Goal: Task Accomplishment & Management: Manage account settings

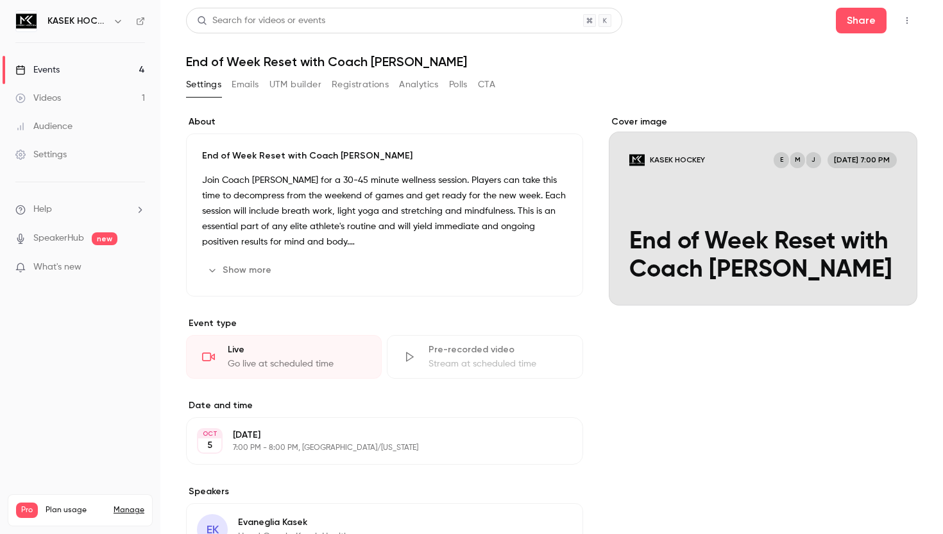
click at [913, 17] on button "button" at bounding box center [907, 20] width 21 height 21
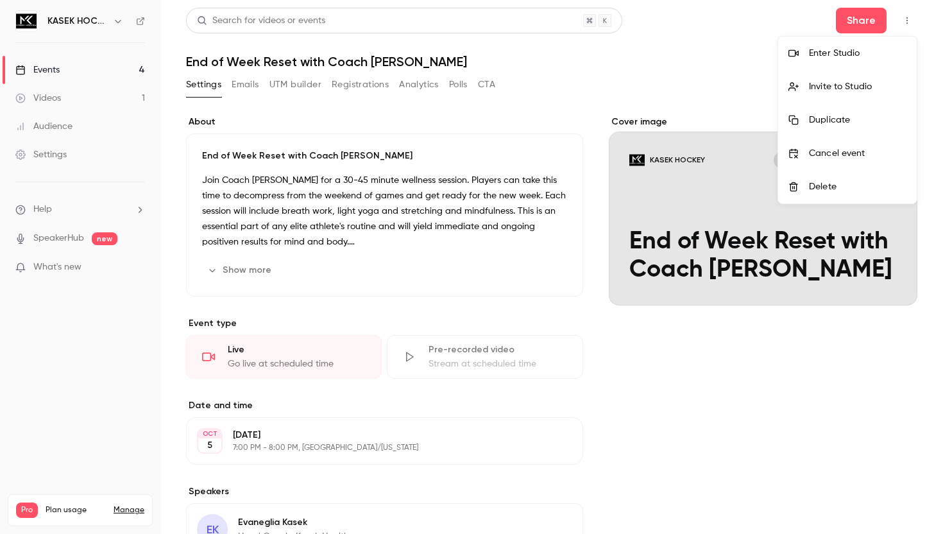
click at [827, 53] on div "Enter Studio" at bounding box center [857, 53] width 97 height 13
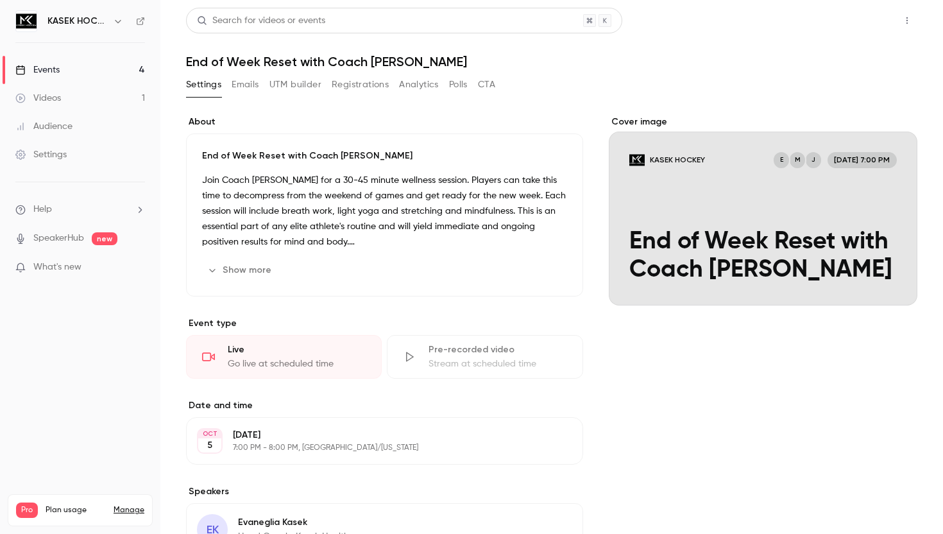
click at [859, 24] on button "Share" at bounding box center [861, 21] width 51 height 26
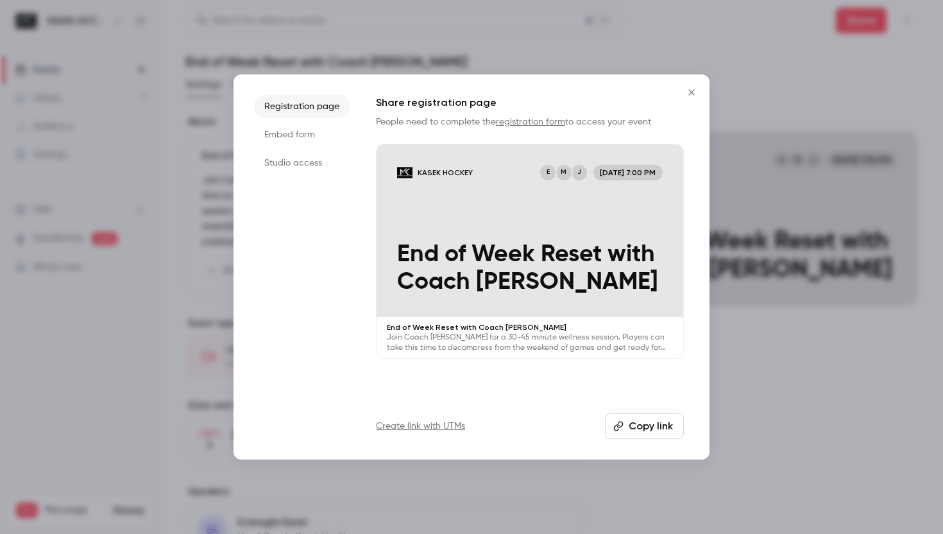
click at [663, 434] on button "Copy link" at bounding box center [644, 426] width 79 height 26
click at [698, 91] on icon "Close" at bounding box center [691, 92] width 15 height 10
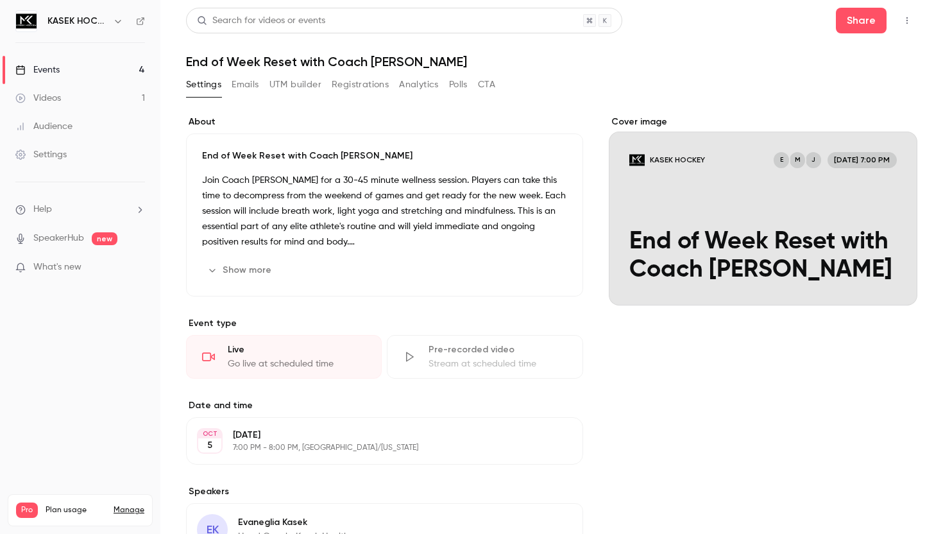
click at [70, 125] on div "Audience" at bounding box center [43, 126] width 57 height 13
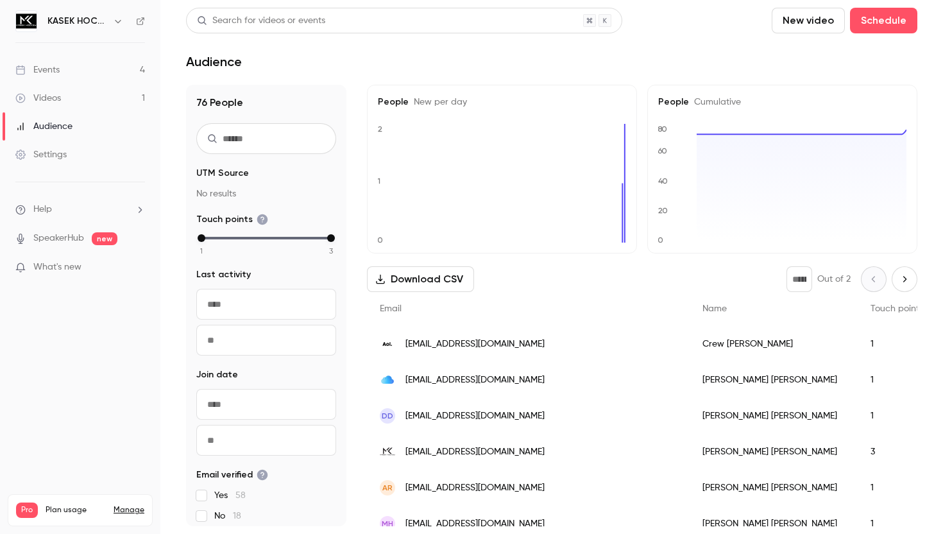
click at [689, 330] on div "Crew [PERSON_NAME]" at bounding box center [773, 344] width 168 height 36
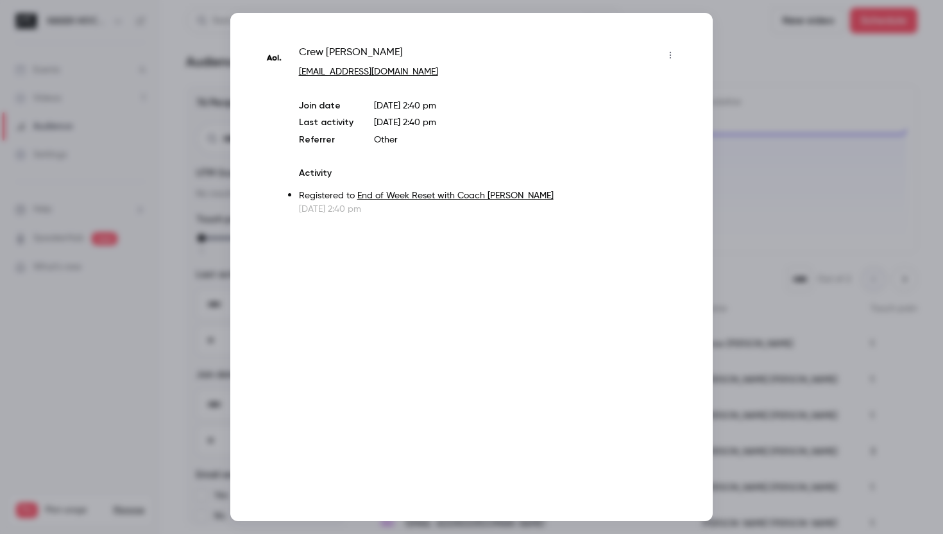
click at [747, 54] on div at bounding box center [471, 267] width 943 height 534
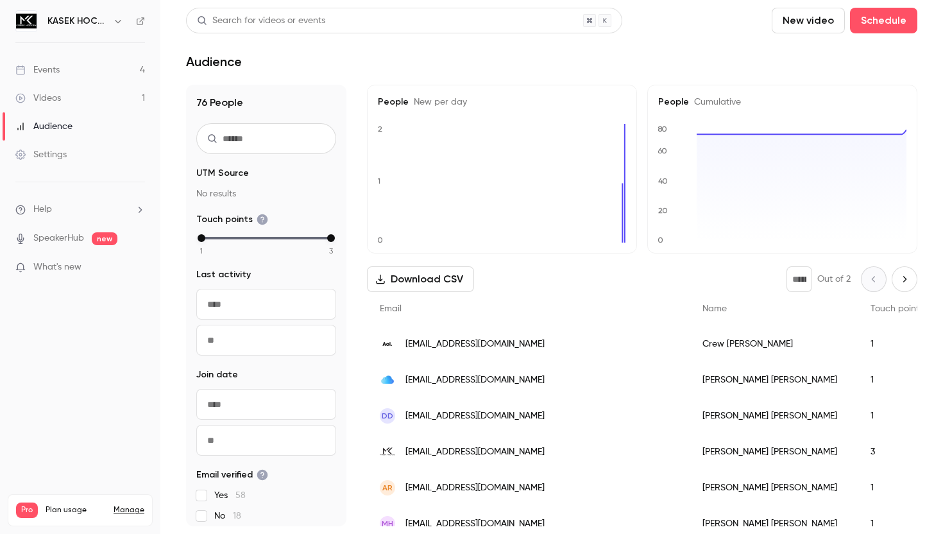
click at [502, 477] on div "AR [EMAIL_ADDRESS][DOMAIN_NAME]" at bounding box center [528, 487] width 323 height 36
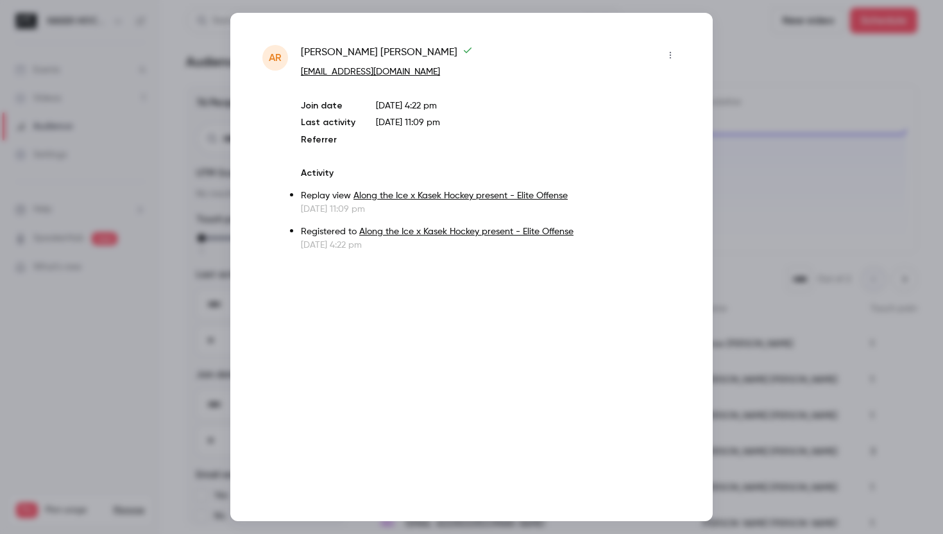
click at [759, 168] on div at bounding box center [471, 267] width 943 height 534
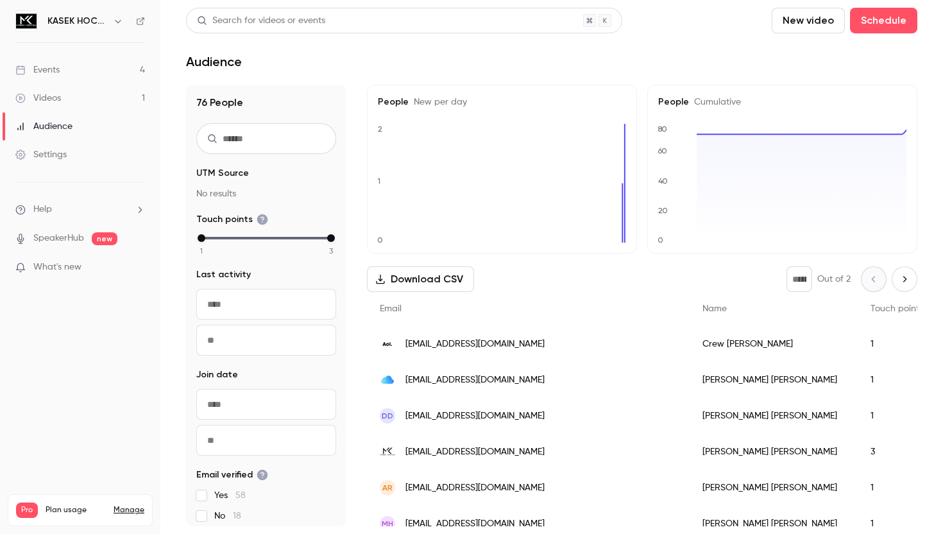
click at [689, 401] on div "[PERSON_NAME]" at bounding box center [773, 416] width 168 height 36
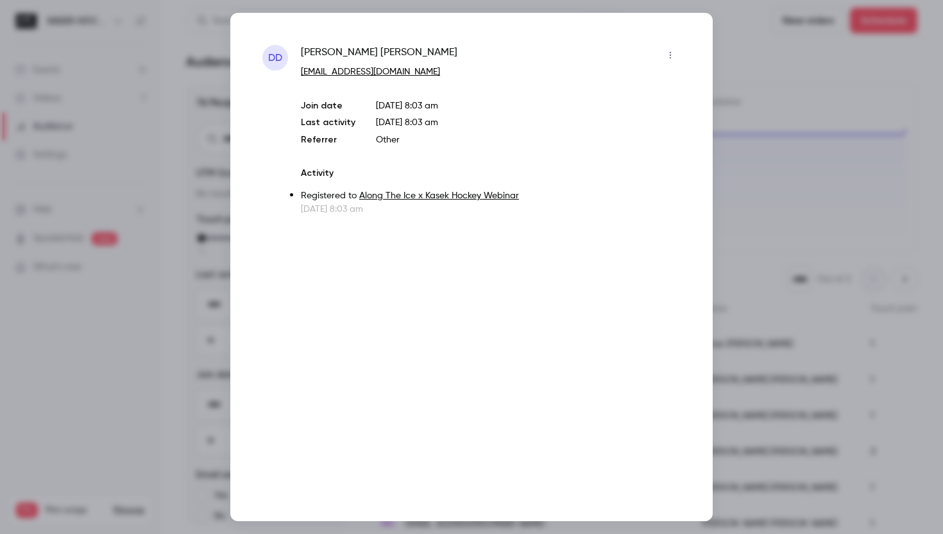
click at [781, 164] on div at bounding box center [471, 267] width 943 height 534
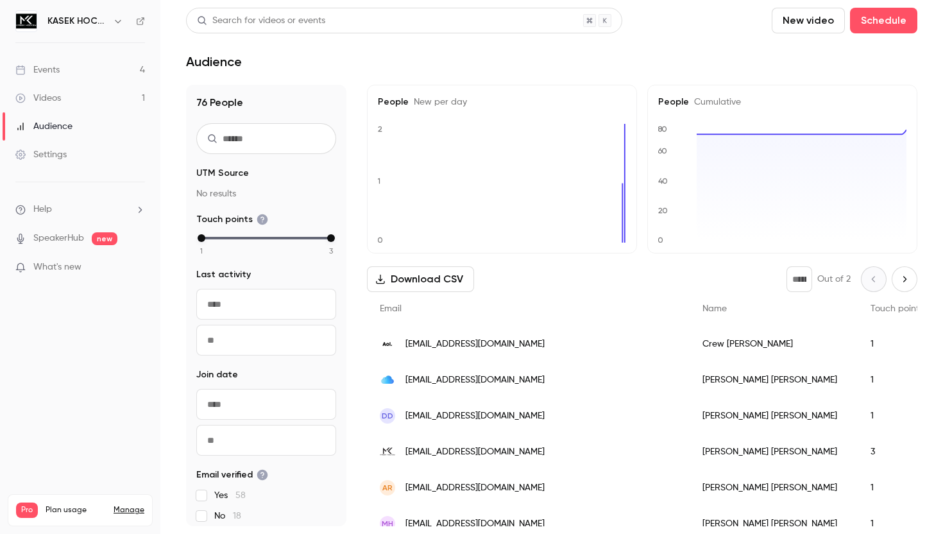
click at [689, 414] on div "[PERSON_NAME]" at bounding box center [773, 416] width 168 height 36
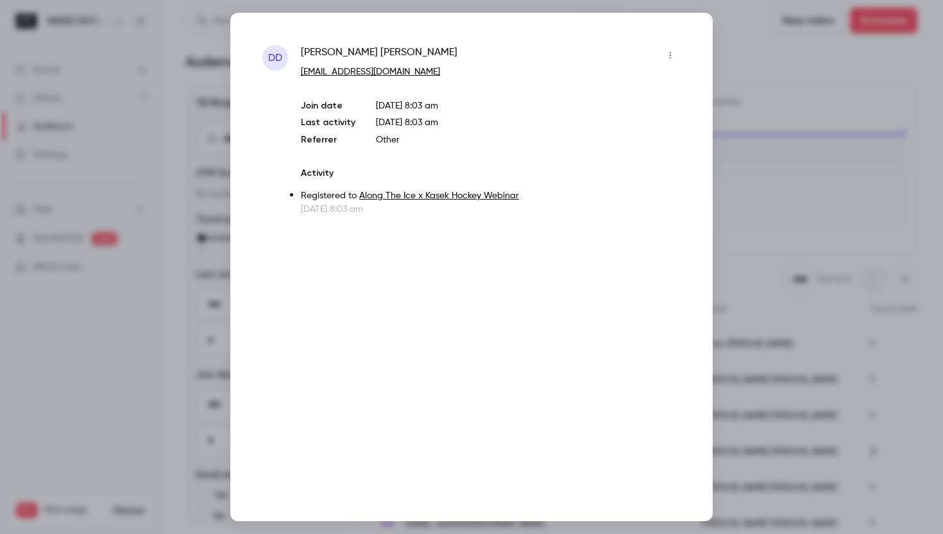
click at [804, 189] on div at bounding box center [471, 267] width 943 height 534
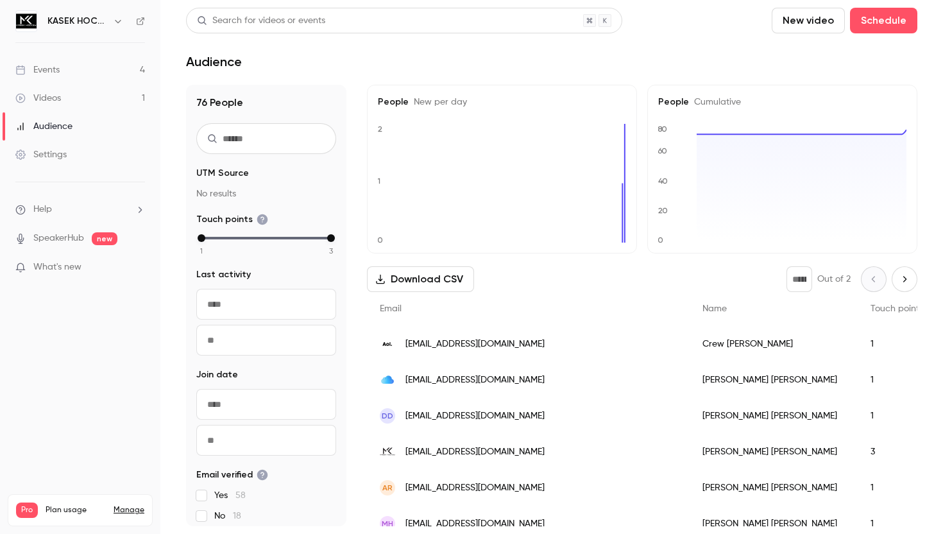
click at [689, 518] on div "[PERSON_NAME]" at bounding box center [773, 523] width 168 height 36
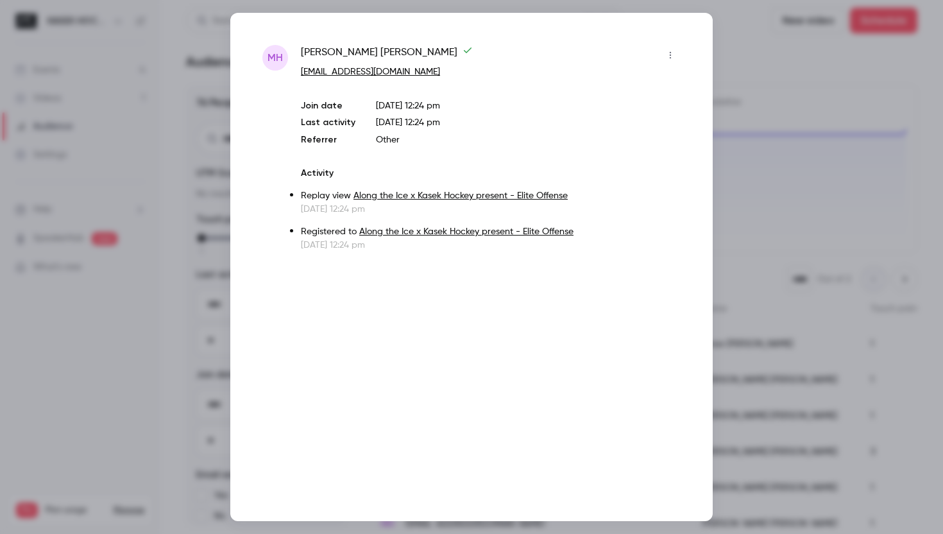
click at [786, 234] on div at bounding box center [471, 267] width 943 height 534
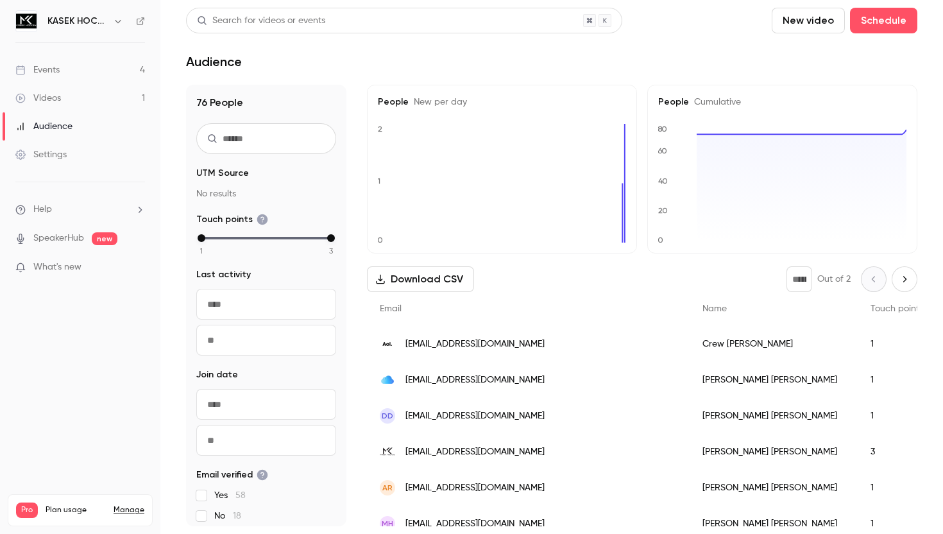
click at [487, 341] on div "[EMAIL_ADDRESS][DOMAIN_NAME]" at bounding box center [528, 344] width 323 height 36
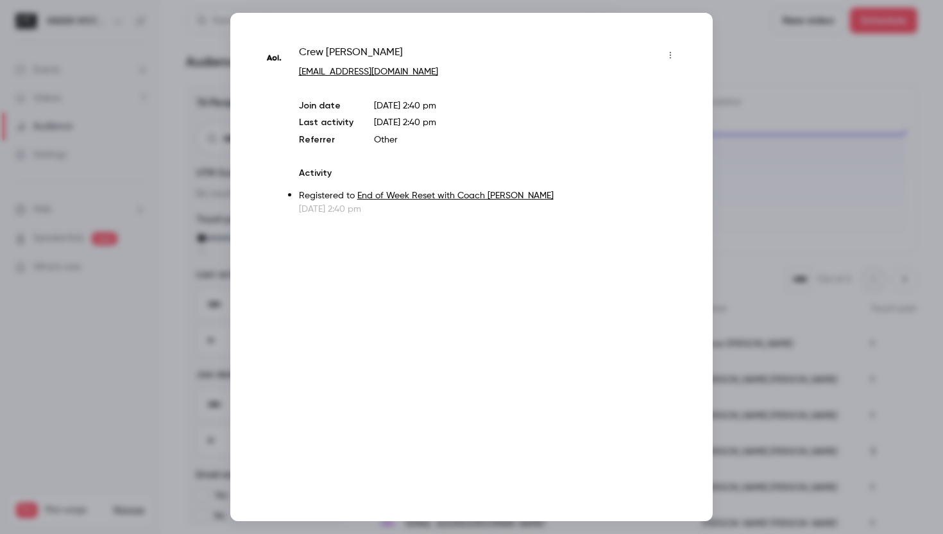
click at [747, 139] on div at bounding box center [471, 267] width 943 height 534
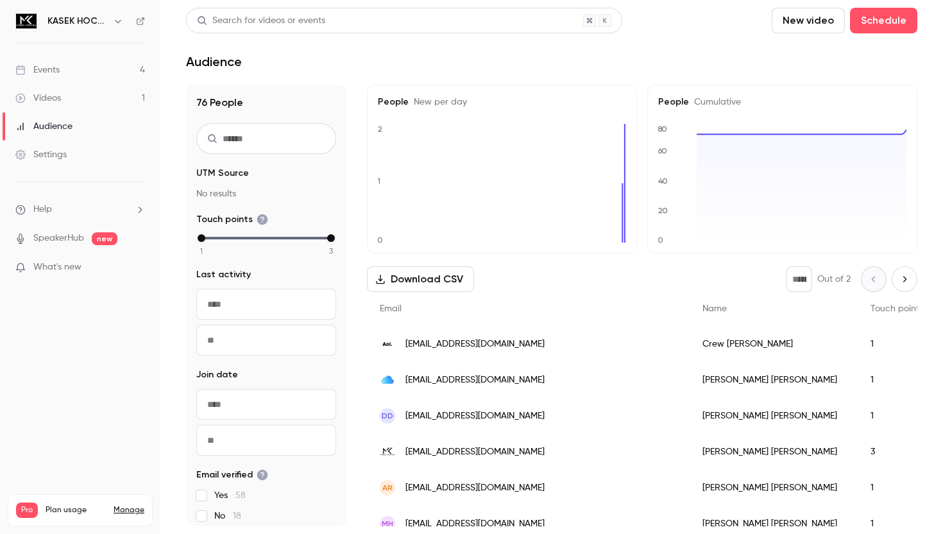
click at [625, 60] on div "Audience" at bounding box center [551, 61] width 731 height 15
click at [84, 71] on link "Events 4" at bounding box center [80, 70] width 160 height 28
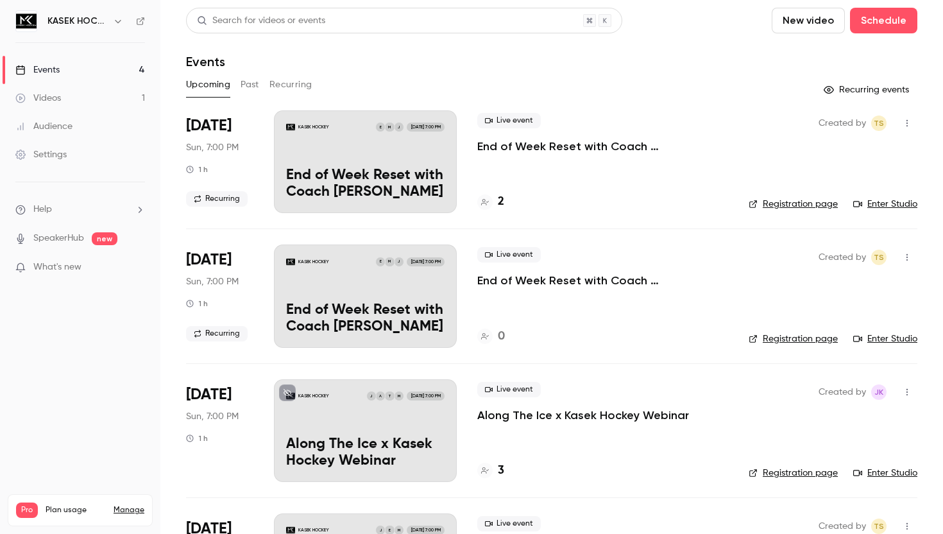
click at [387, 147] on div "KASEK HOCKEY J M E [DATE] 7:00 PM End of Week Reset with Coach [PERSON_NAME]" at bounding box center [365, 161] width 183 height 103
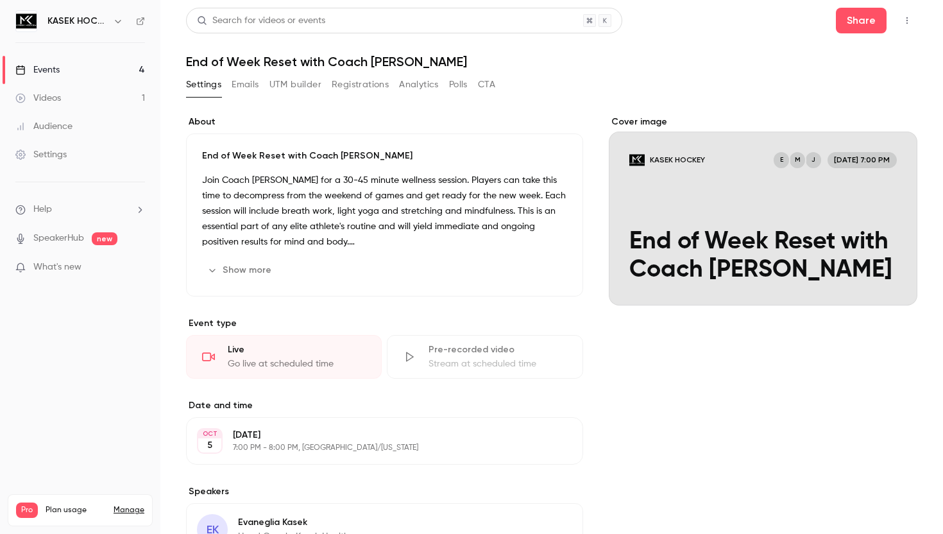
click at [376, 89] on button "Registrations" at bounding box center [360, 84] width 57 height 21
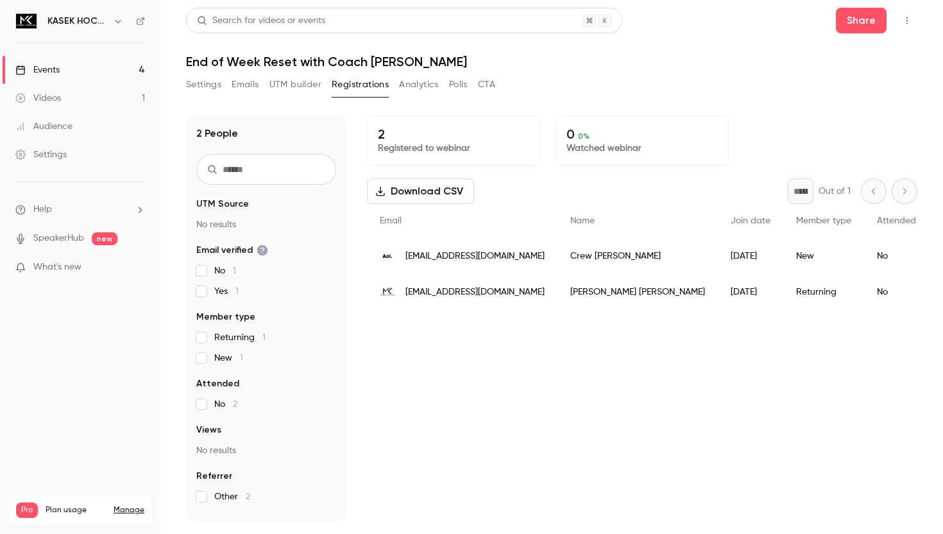
click at [237, 82] on button "Emails" at bounding box center [245, 84] width 27 height 21
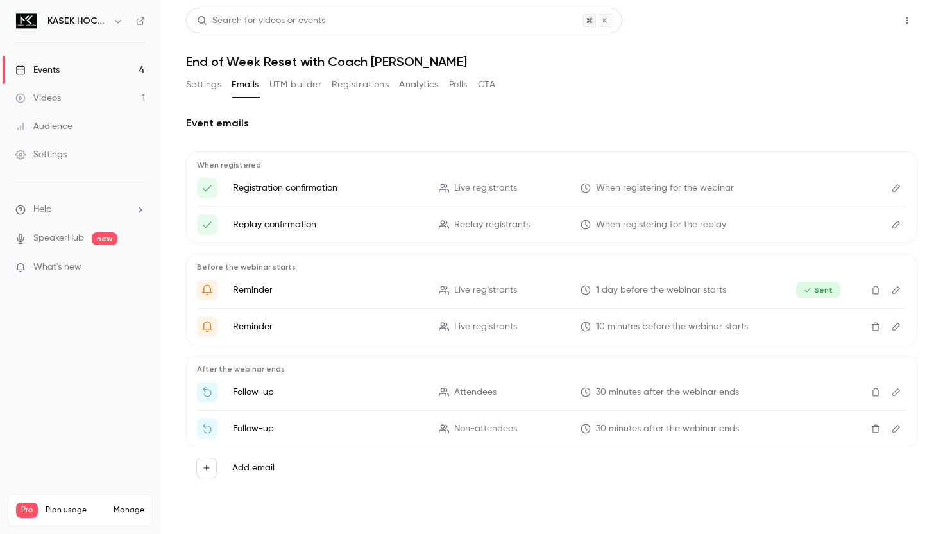
click at [872, 22] on button "Share" at bounding box center [861, 21] width 51 height 26
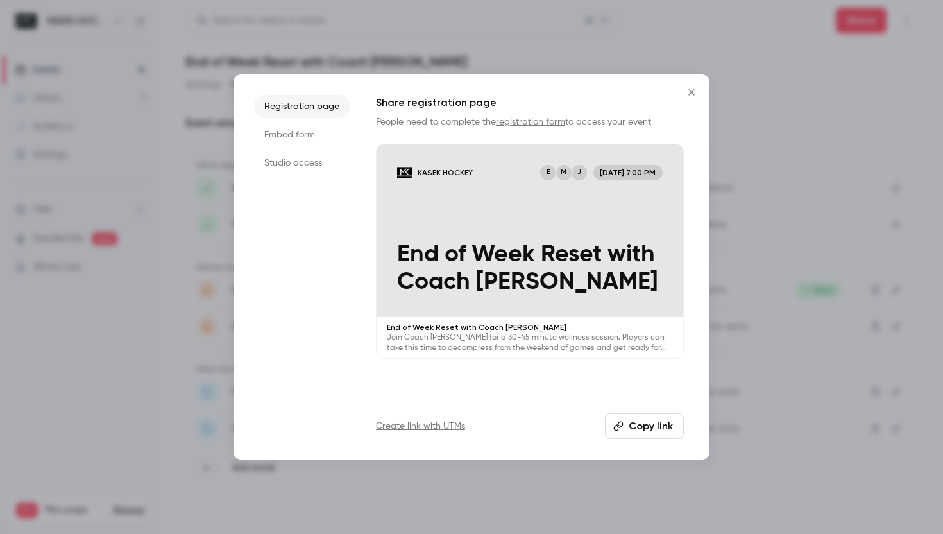
click at [658, 425] on button "Copy link" at bounding box center [644, 426] width 79 height 26
click at [394, 496] on div at bounding box center [471, 267] width 943 height 534
